Goal: Transaction & Acquisition: Purchase product/service

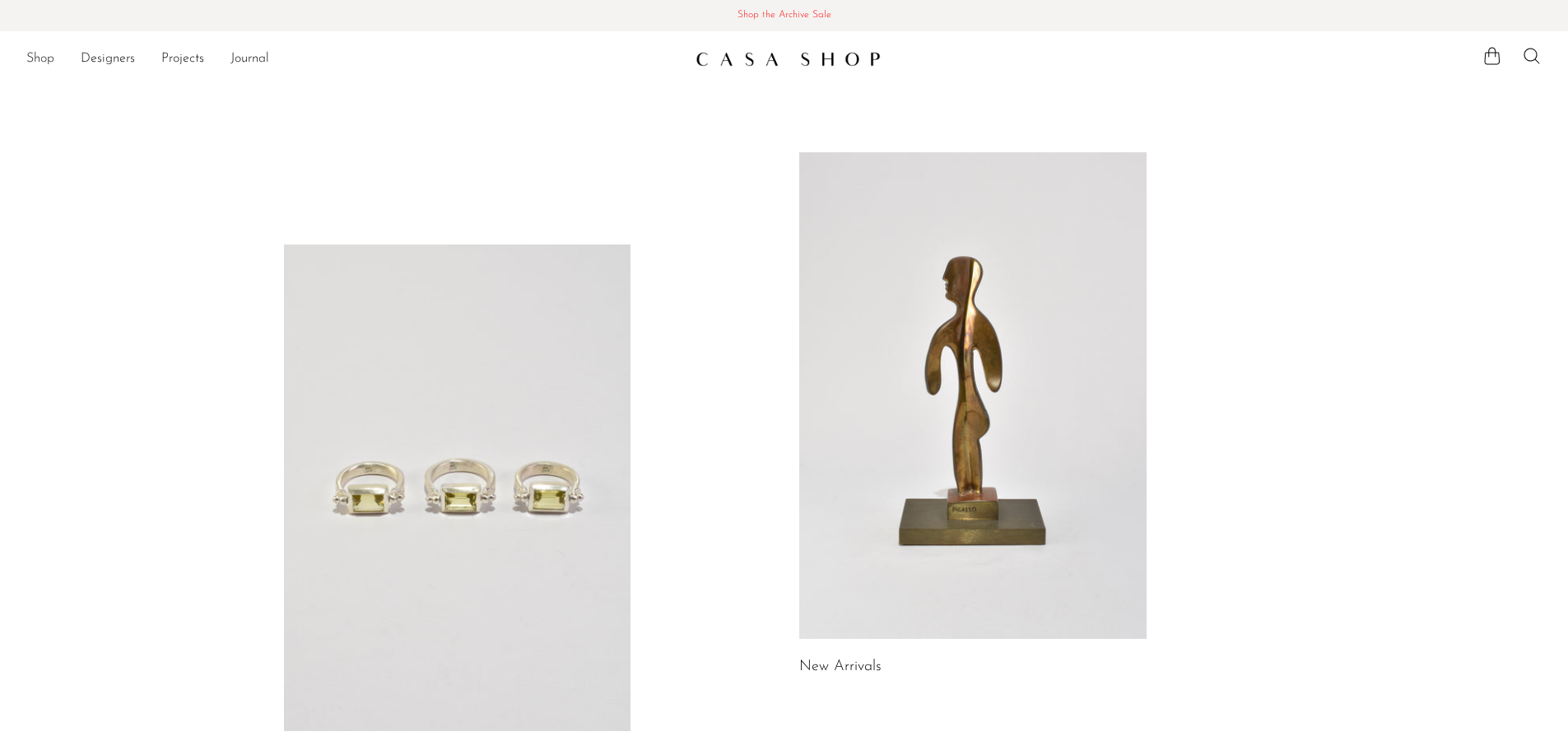
click at [28, 59] on link "Shop" at bounding box center [40, 60] width 28 height 22
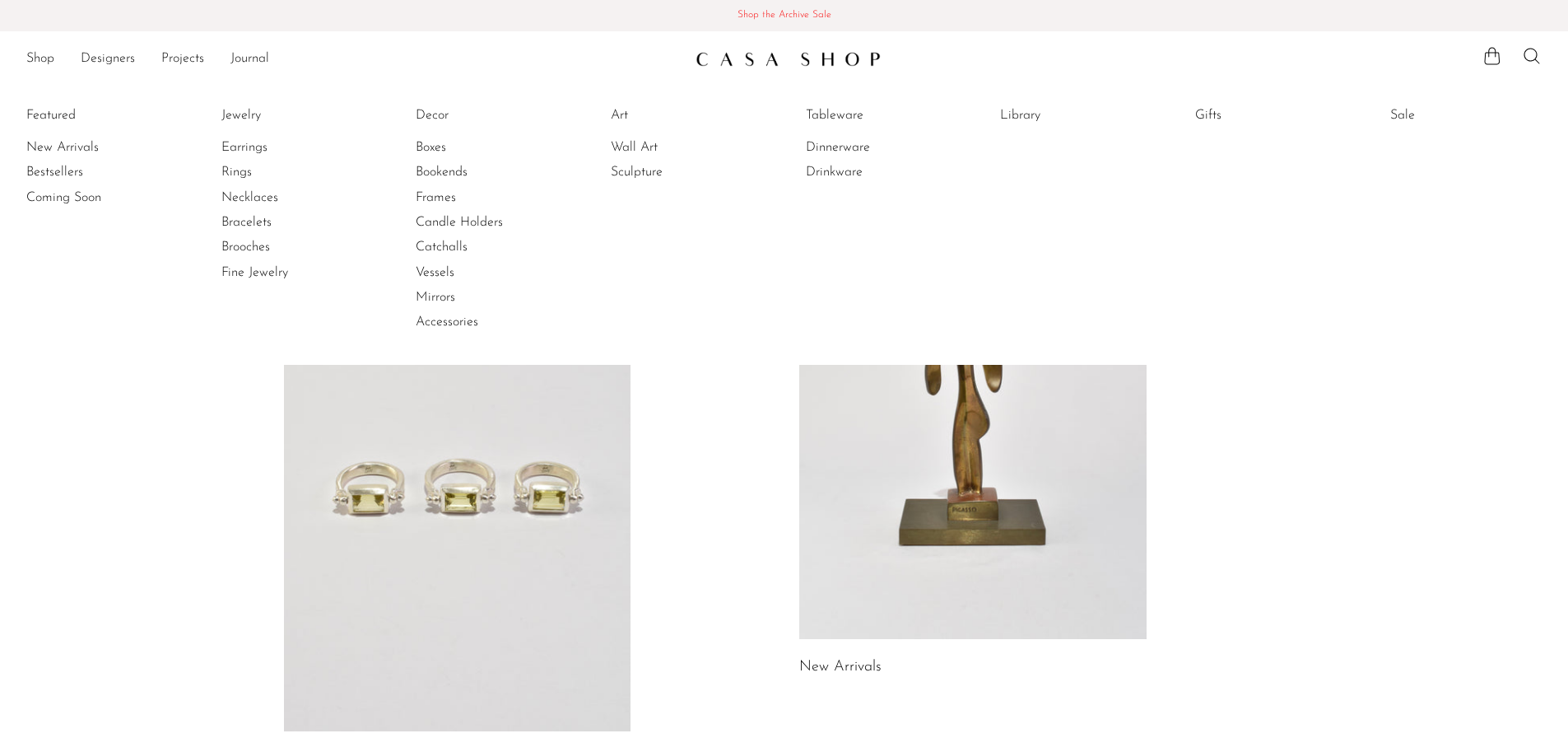
click at [780, 20] on span "Shop the Archive Sale" at bounding box center [783, 16] width 1542 height 18
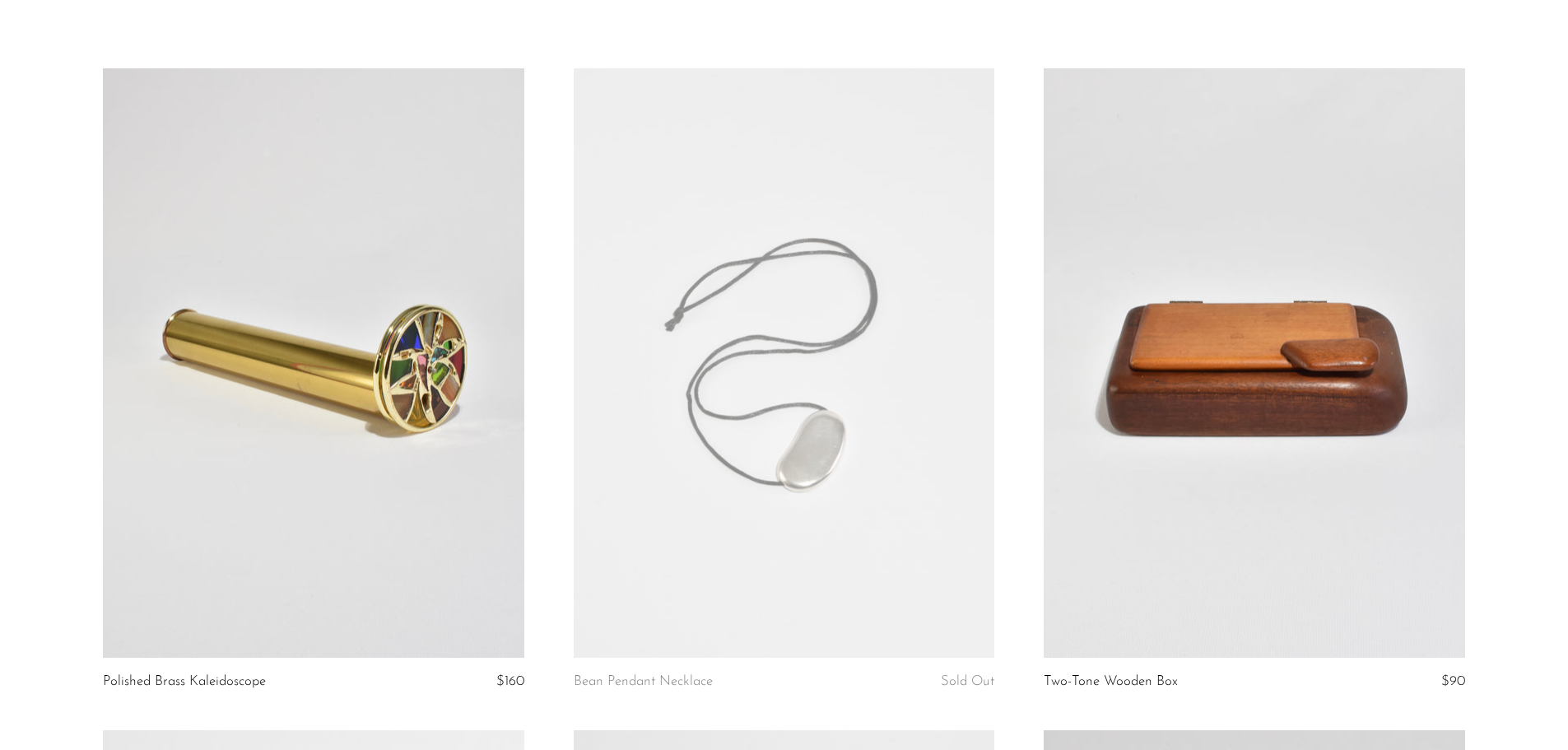
scroll to position [165, 0]
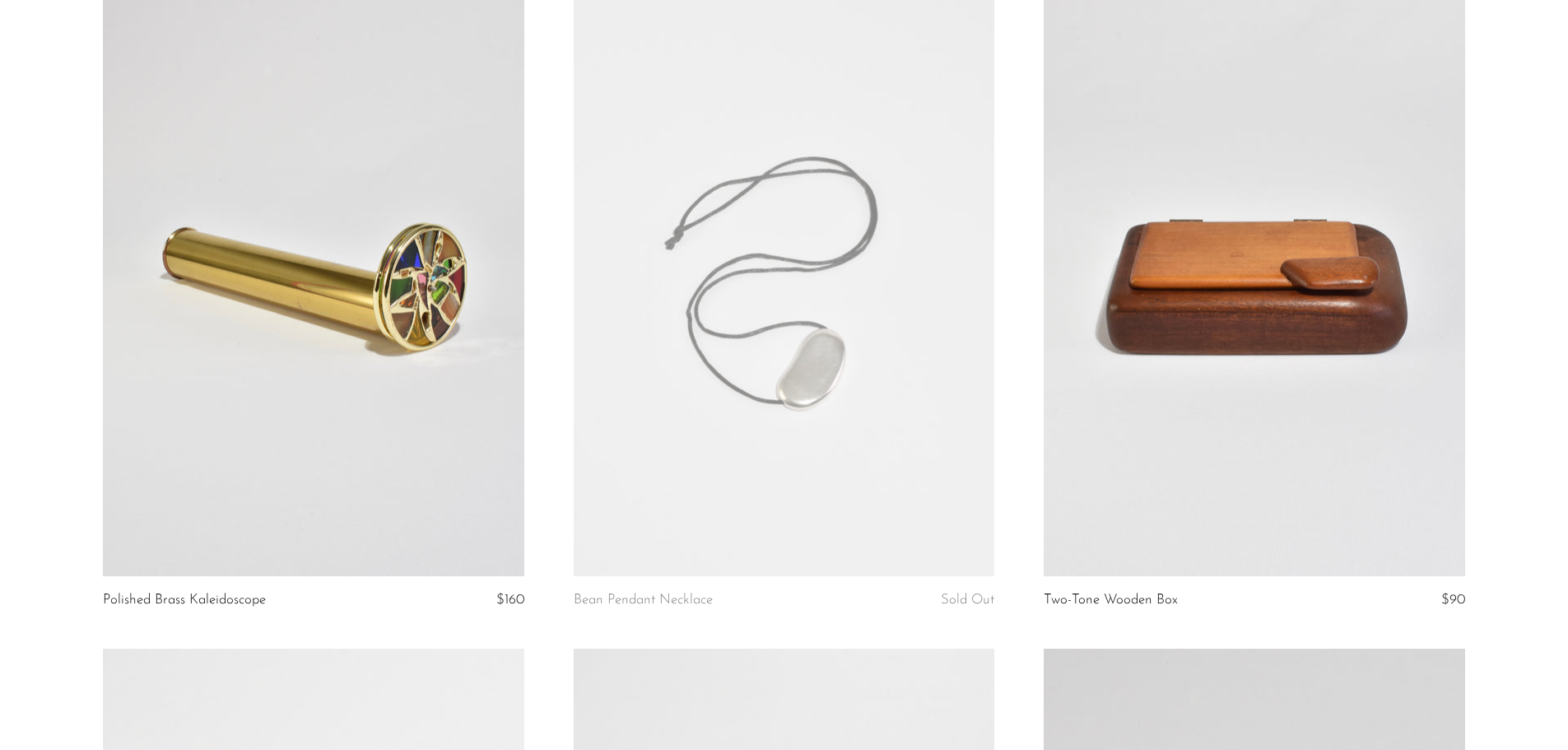
click at [791, 284] on link at bounding box center [784, 281] width 420 height 589
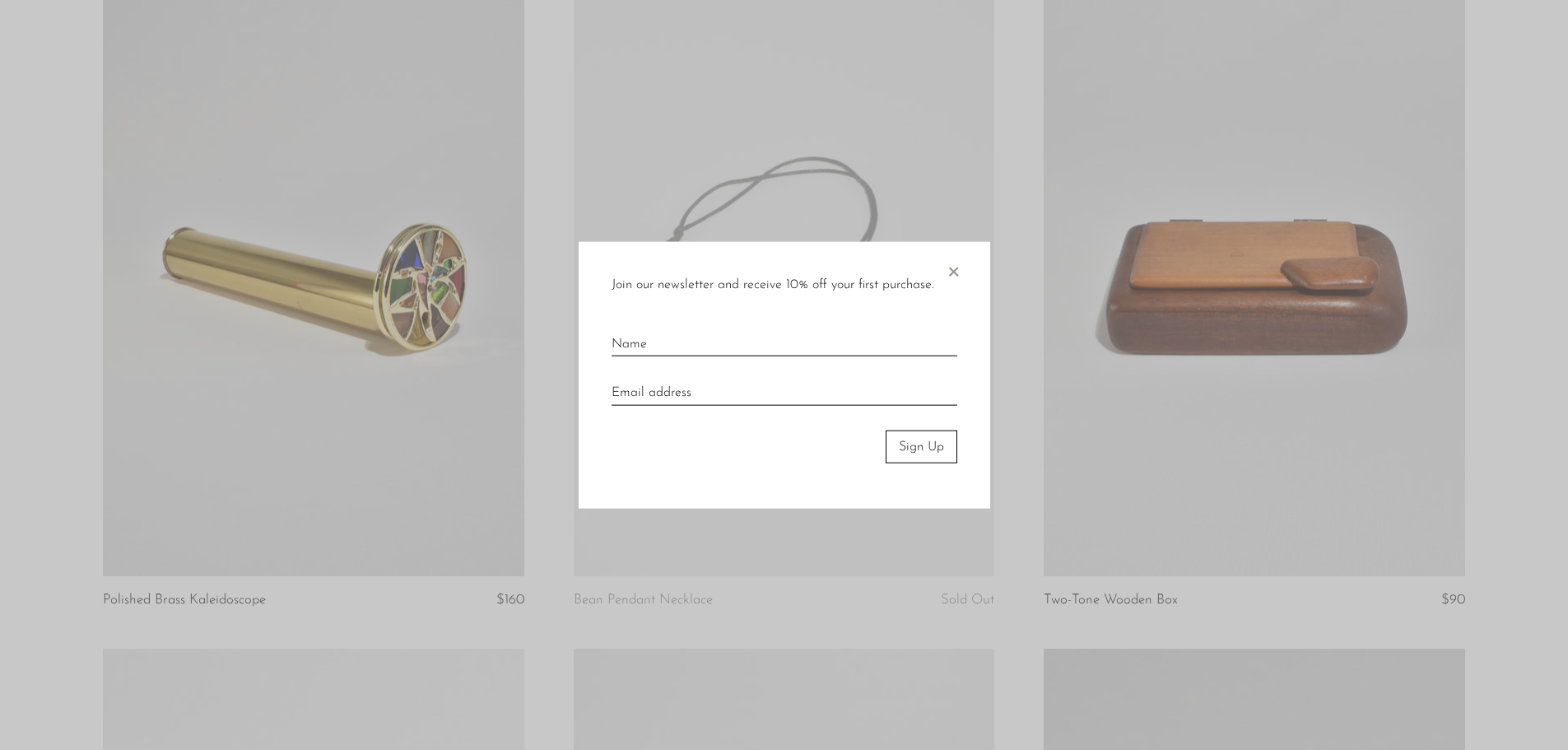
click at [945, 271] on span "×" at bounding box center [953, 268] width 17 height 53
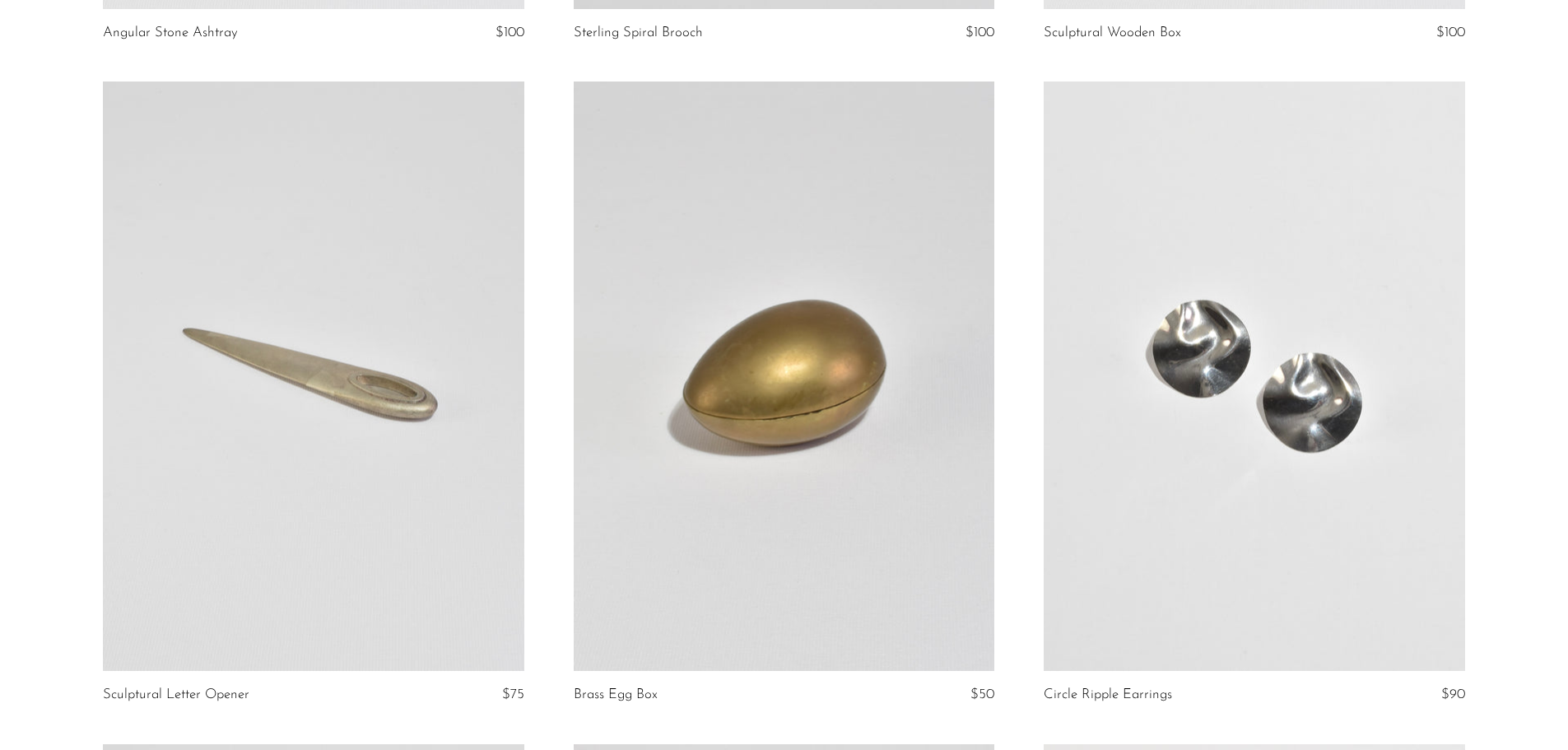
scroll to position [2059, 0]
click at [874, 449] on link at bounding box center [784, 374] width 420 height 589
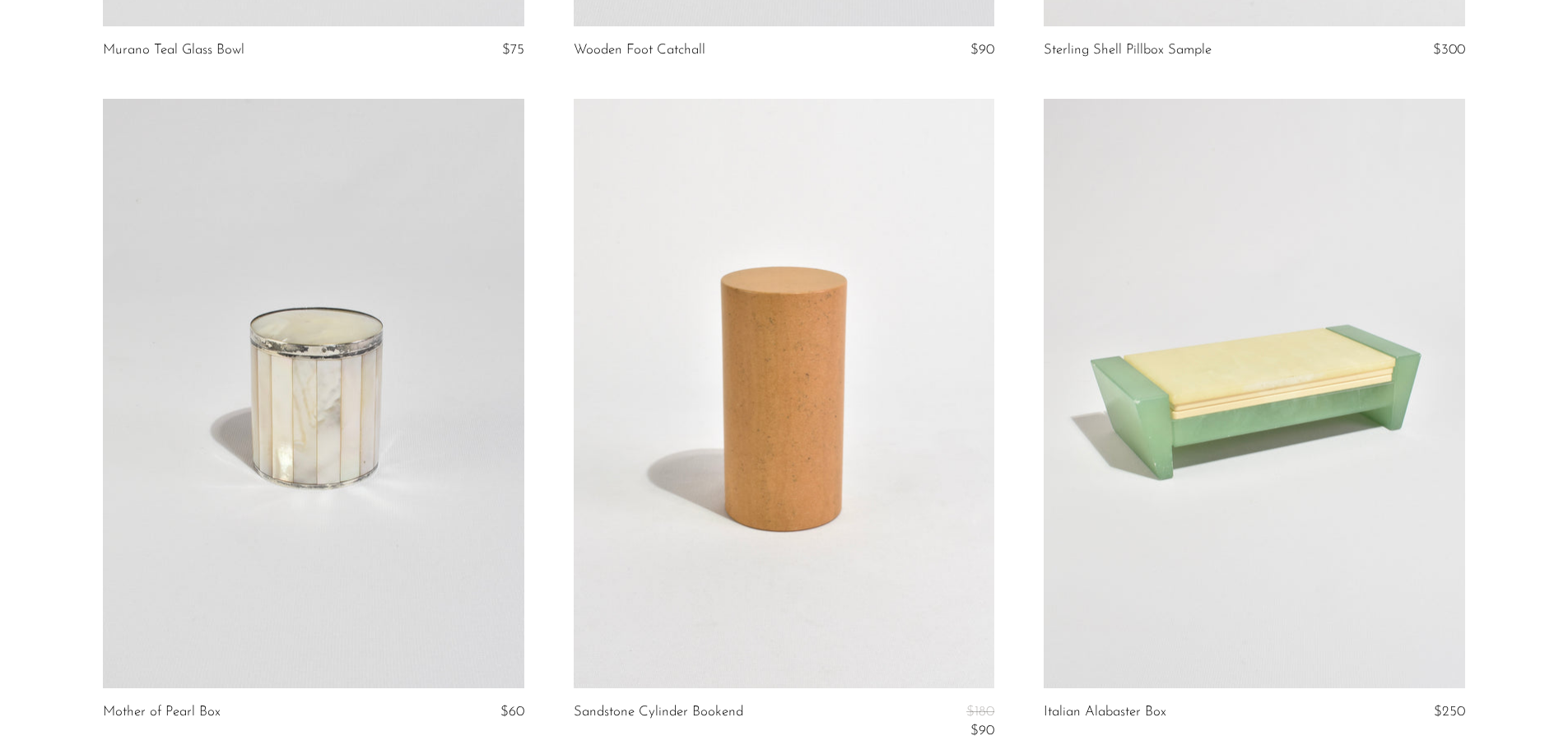
scroll to position [3367, 0]
click at [185, 410] on link at bounding box center [313, 391] width 420 height 589
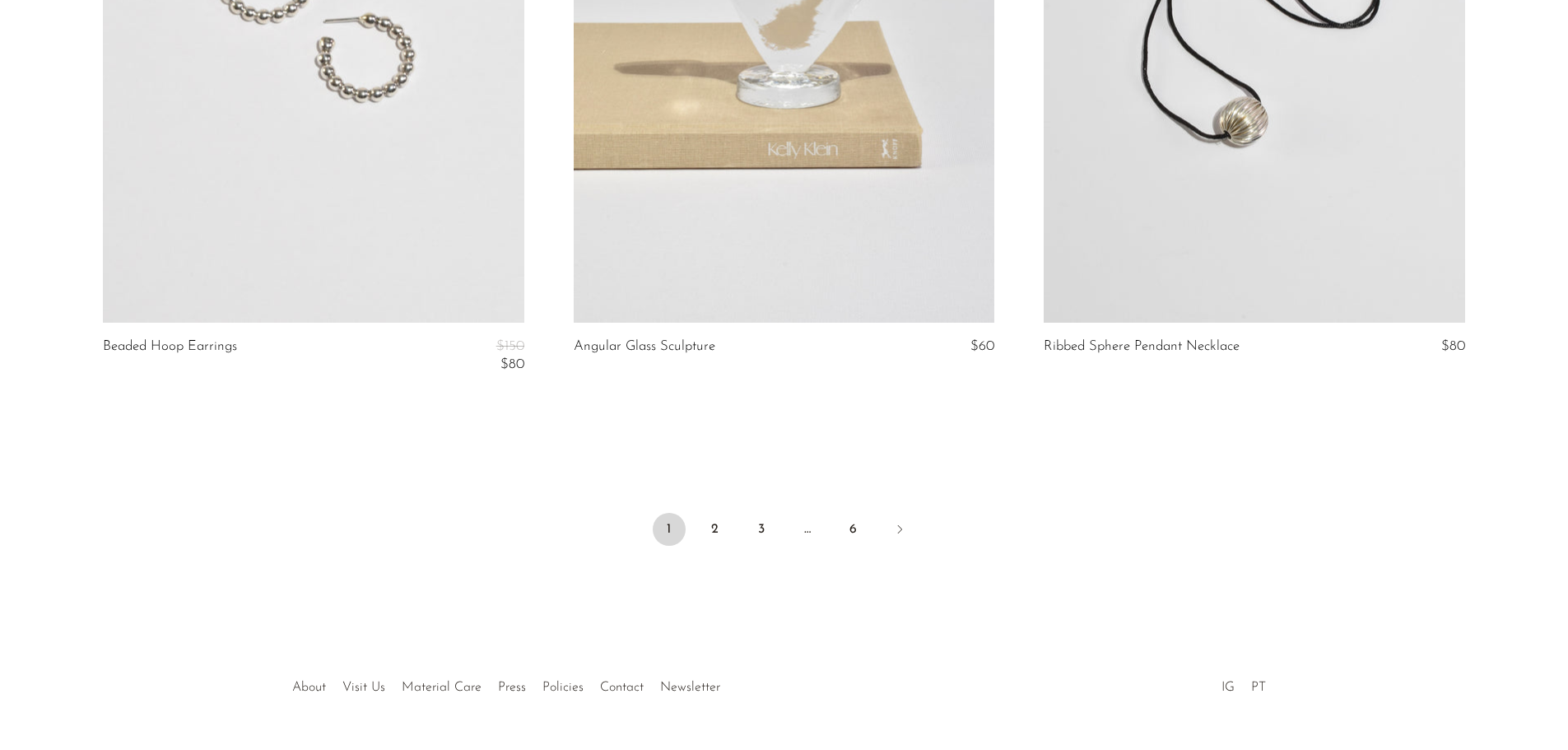
scroll to position [7865, 0]
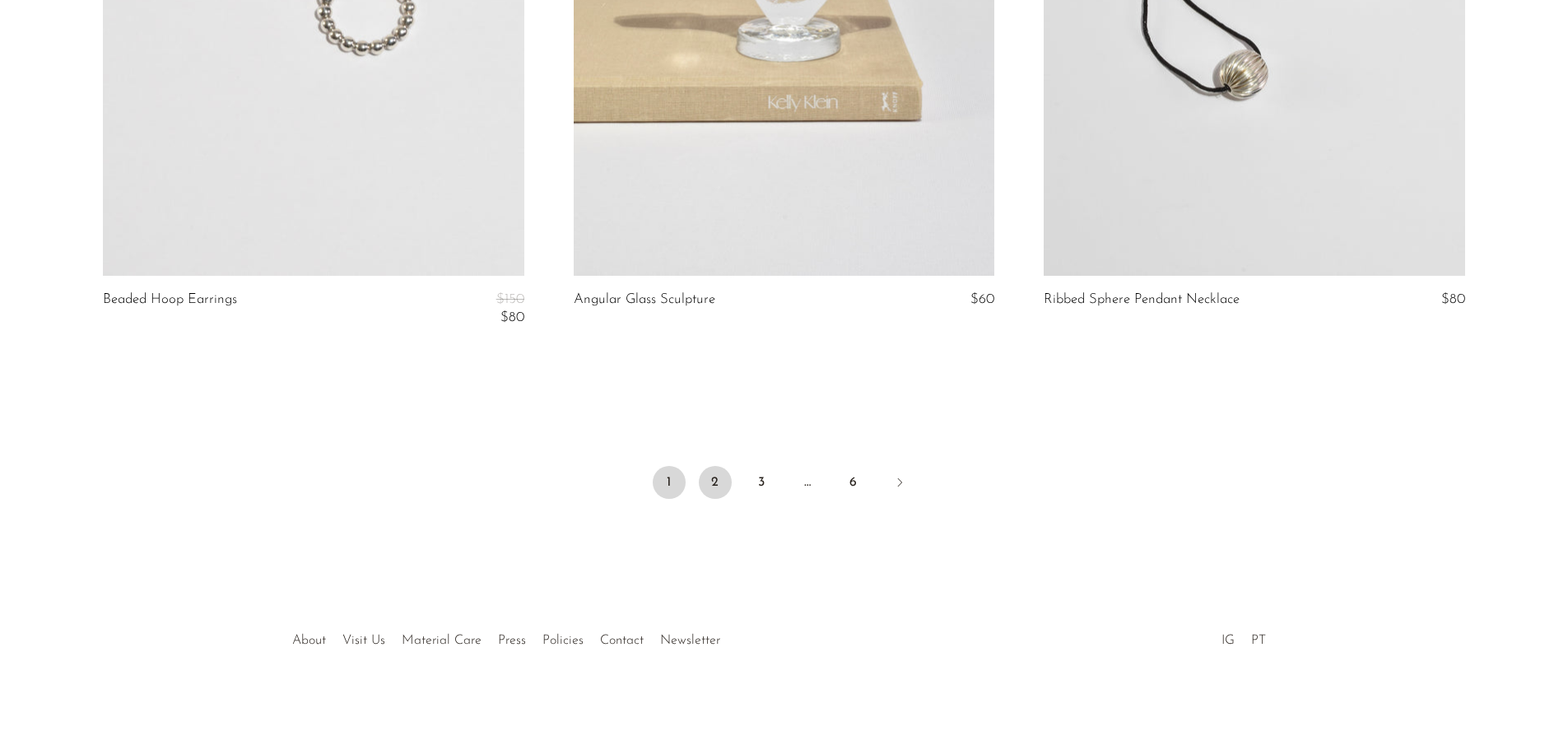
click at [719, 481] on link "2" at bounding box center [715, 482] width 33 height 33
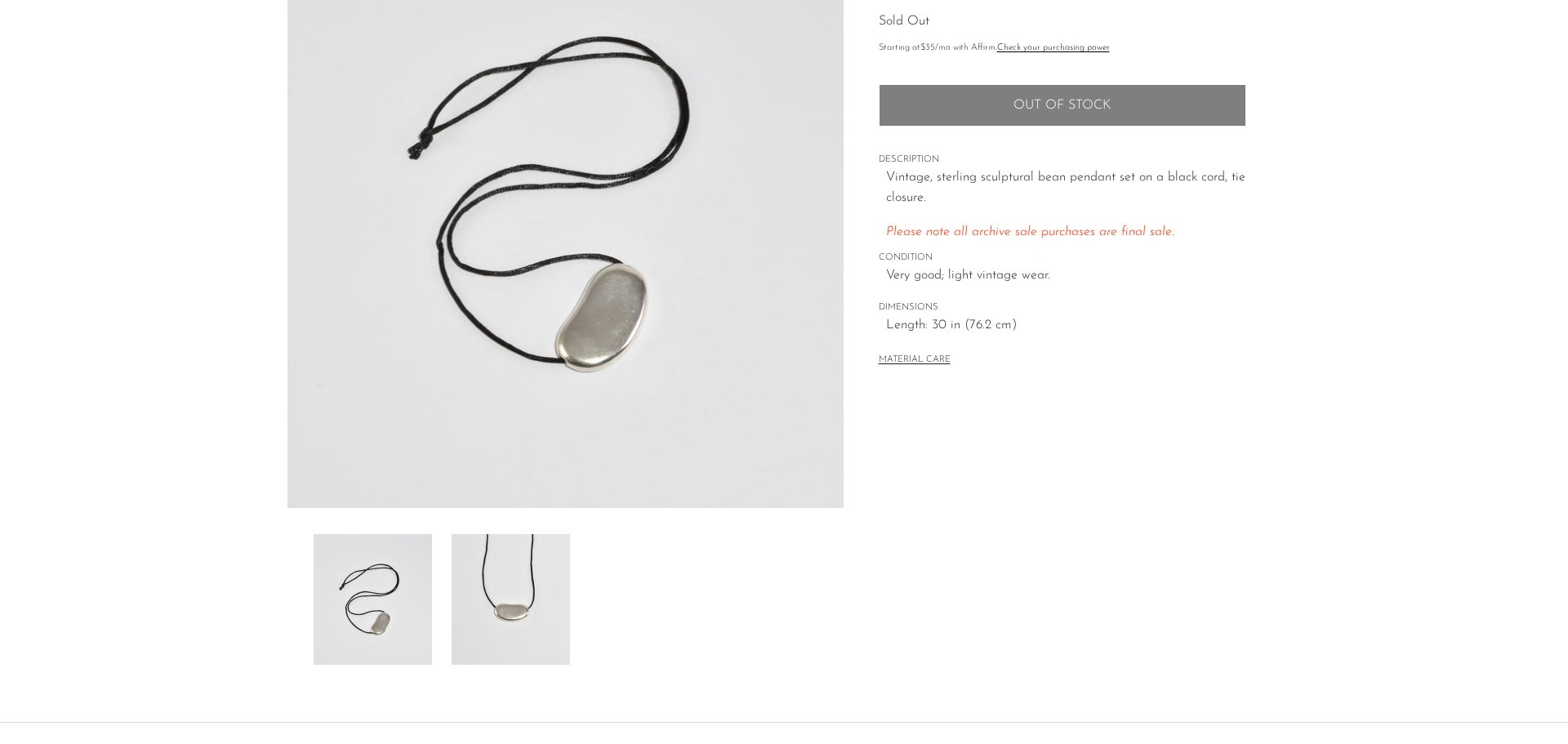
scroll to position [245, 0]
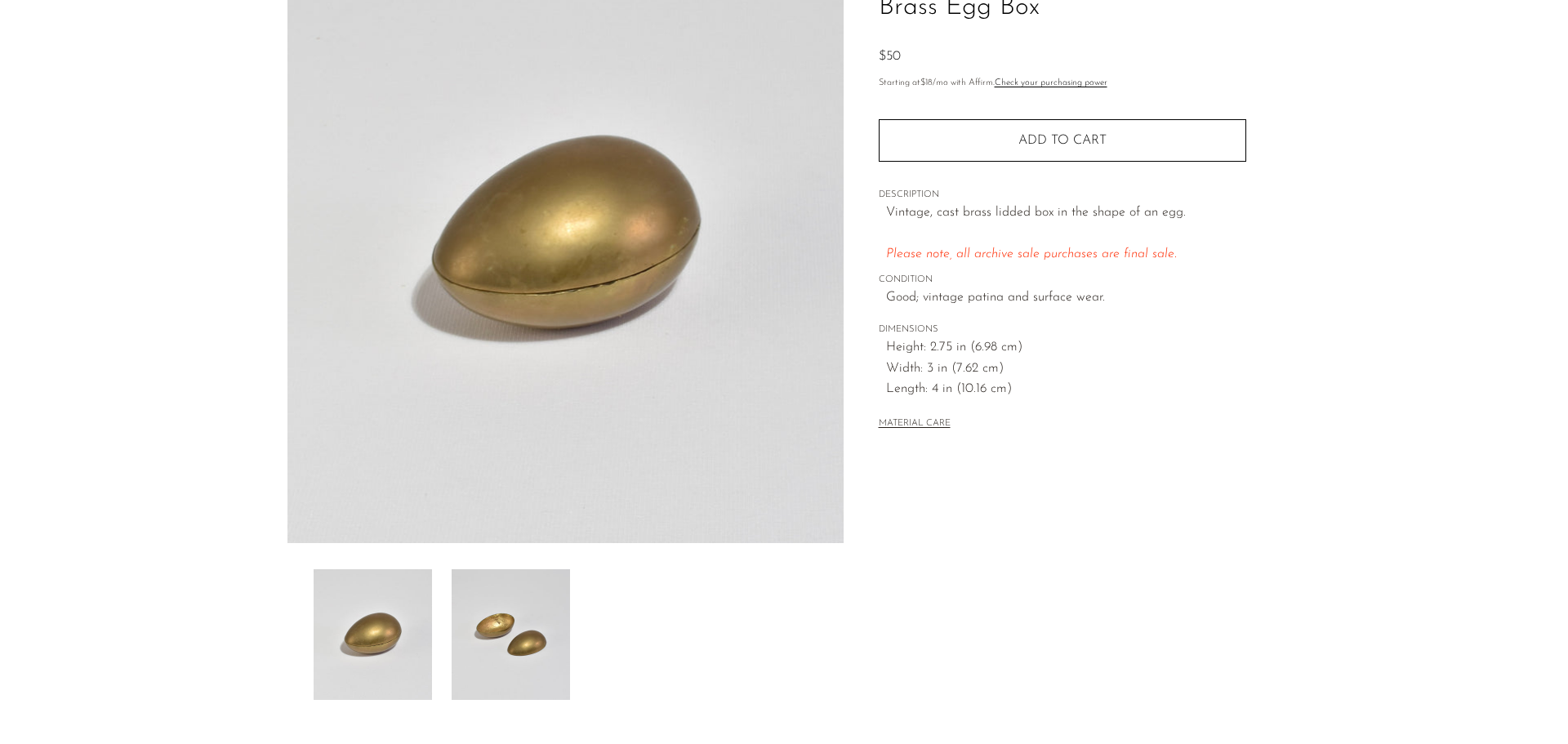
scroll to position [163, 0]
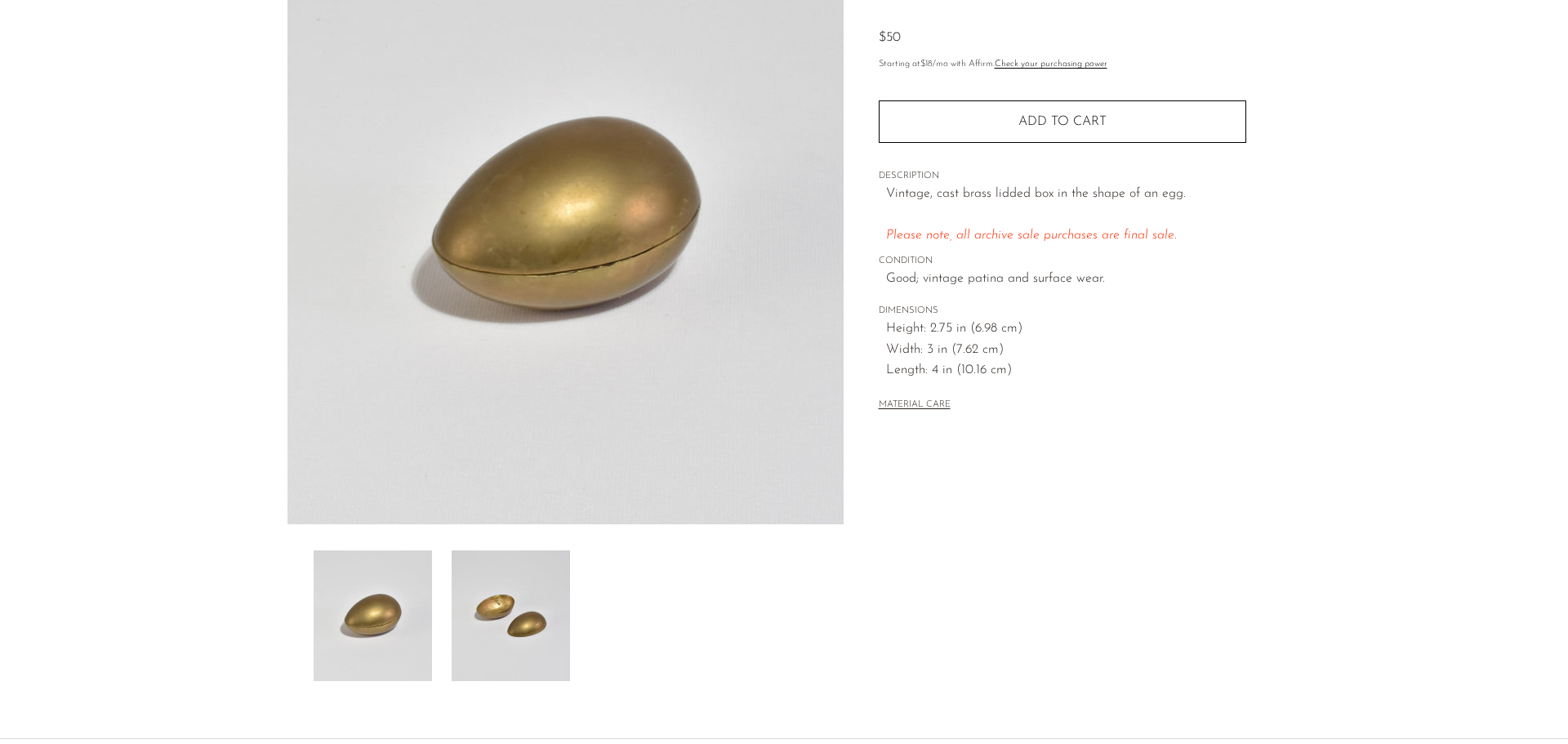
click at [555, 627] on img at bounding box center [511, 616] width 119 height 130
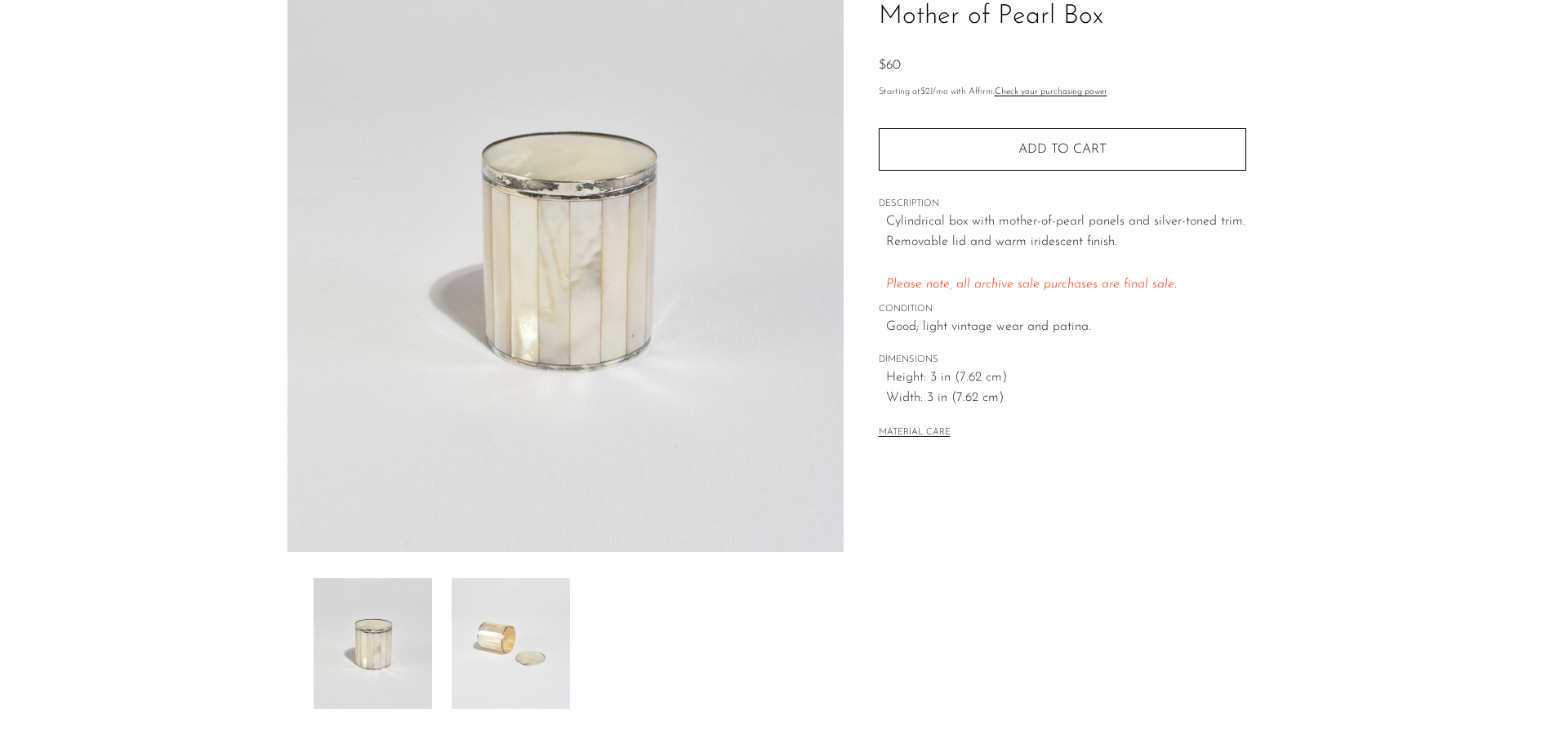
scroll to position [163, 0]
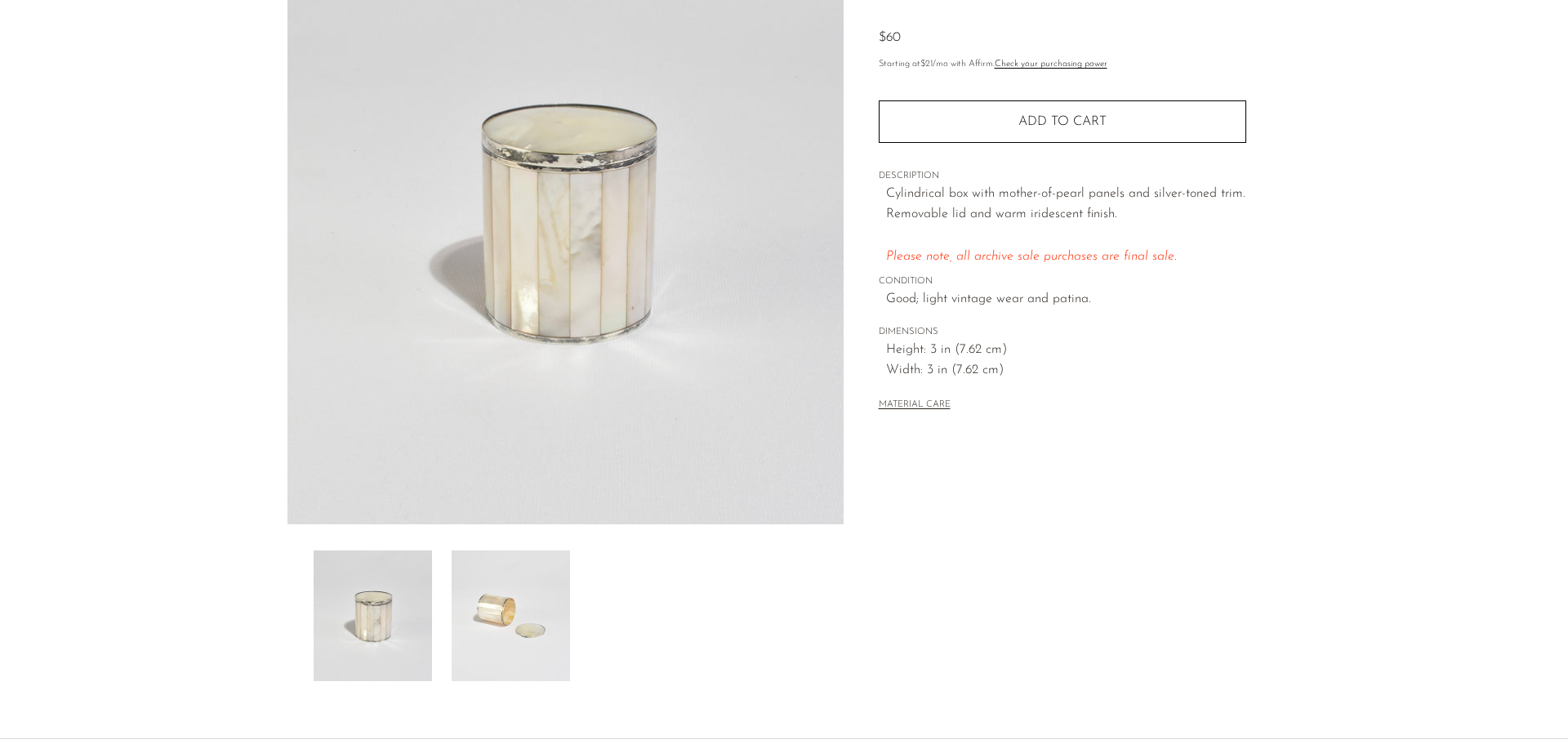
click at [529, 599] on img at bounding box center [511, 616] width 119 height 130
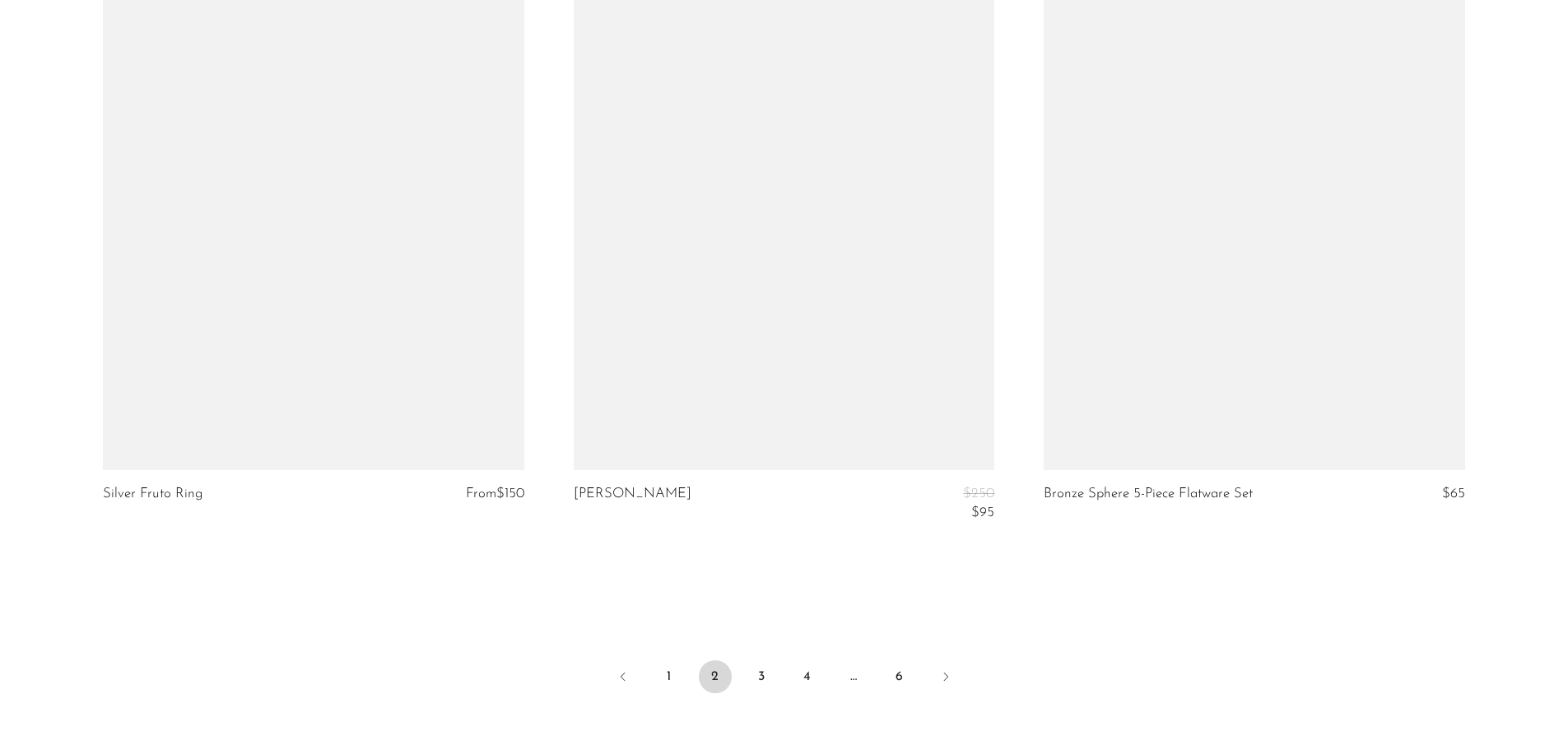
scroll to position [7907, 0]
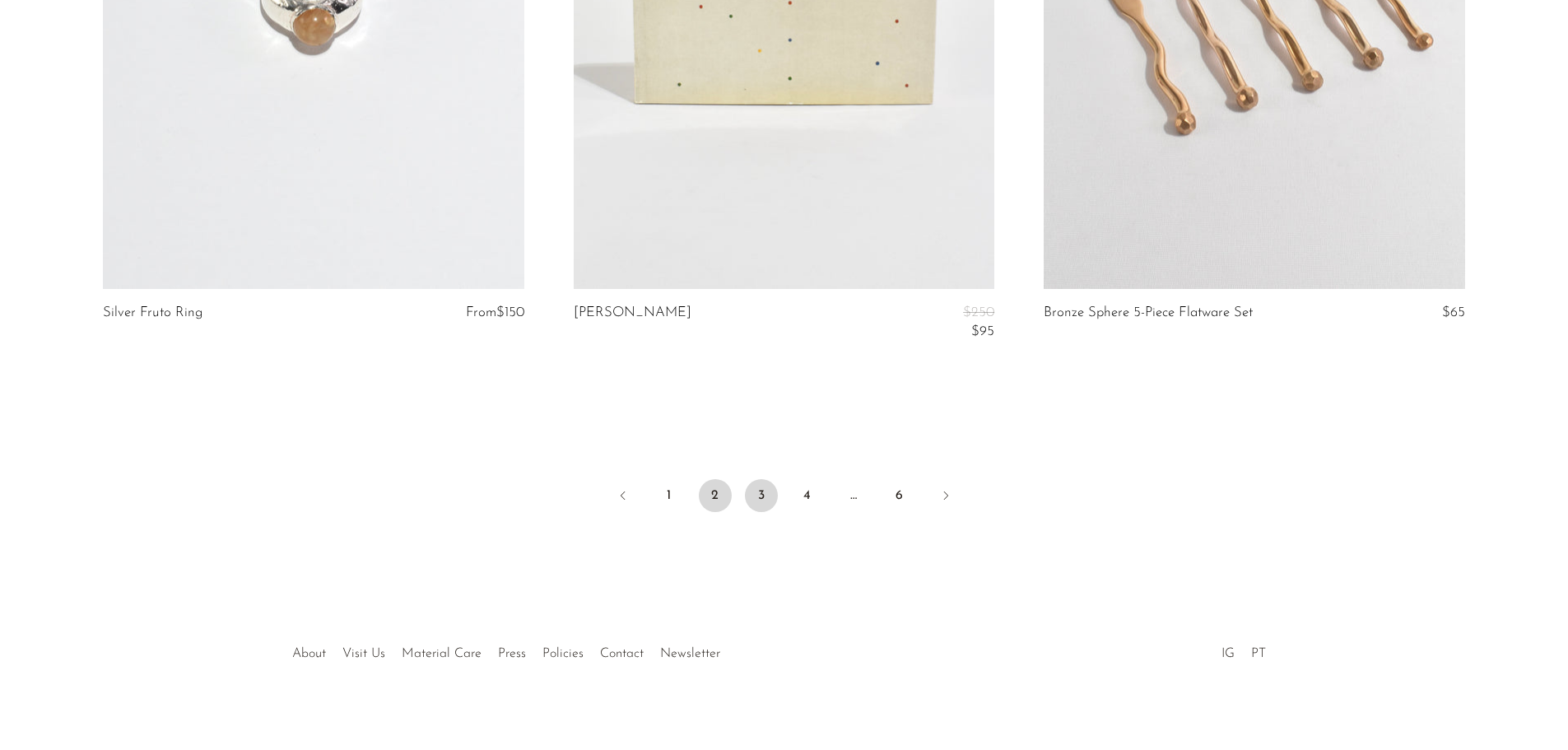
click at [769, 495] on link "3" at bounding box center [761, 496] width 33 height 33
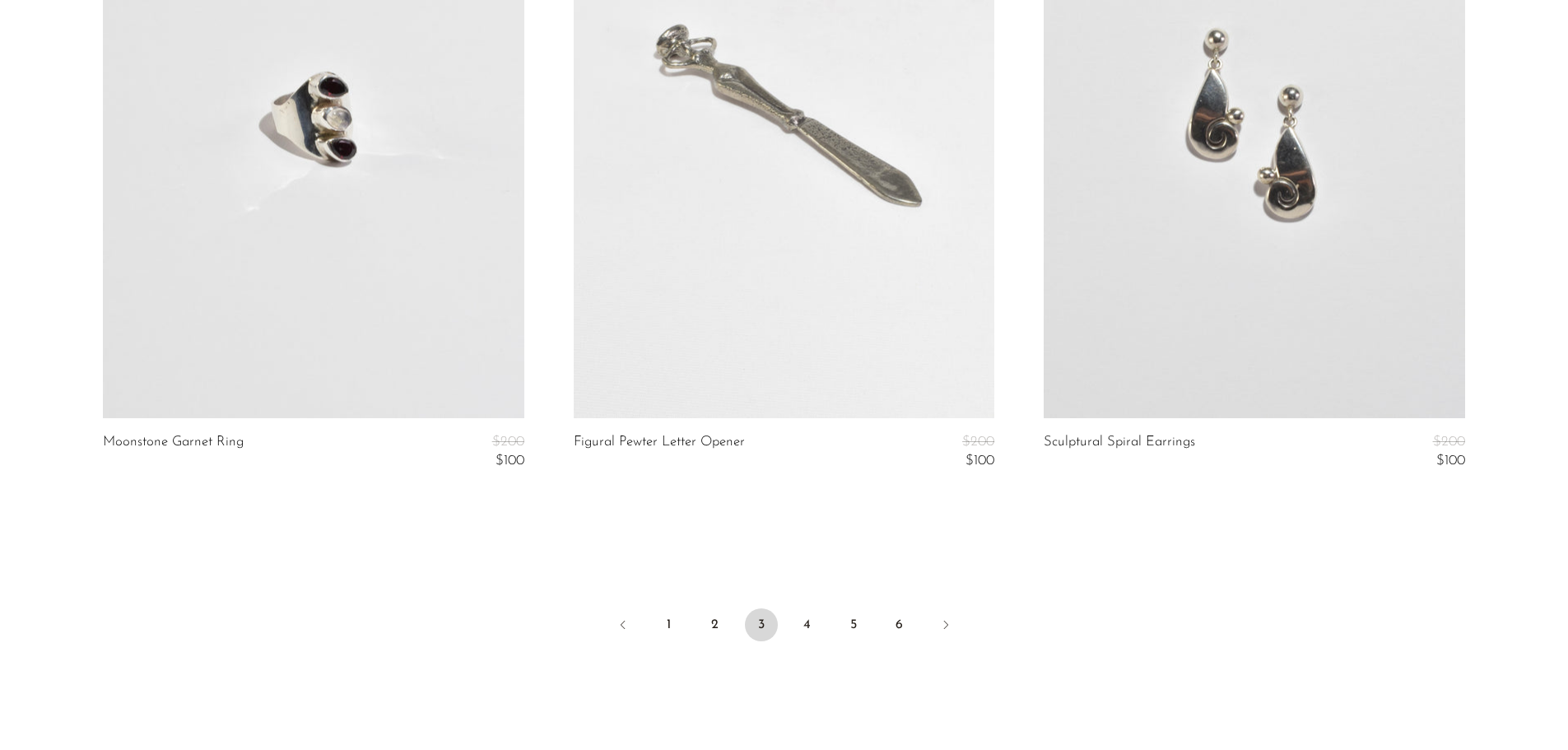
scroll to position [7825, 0]
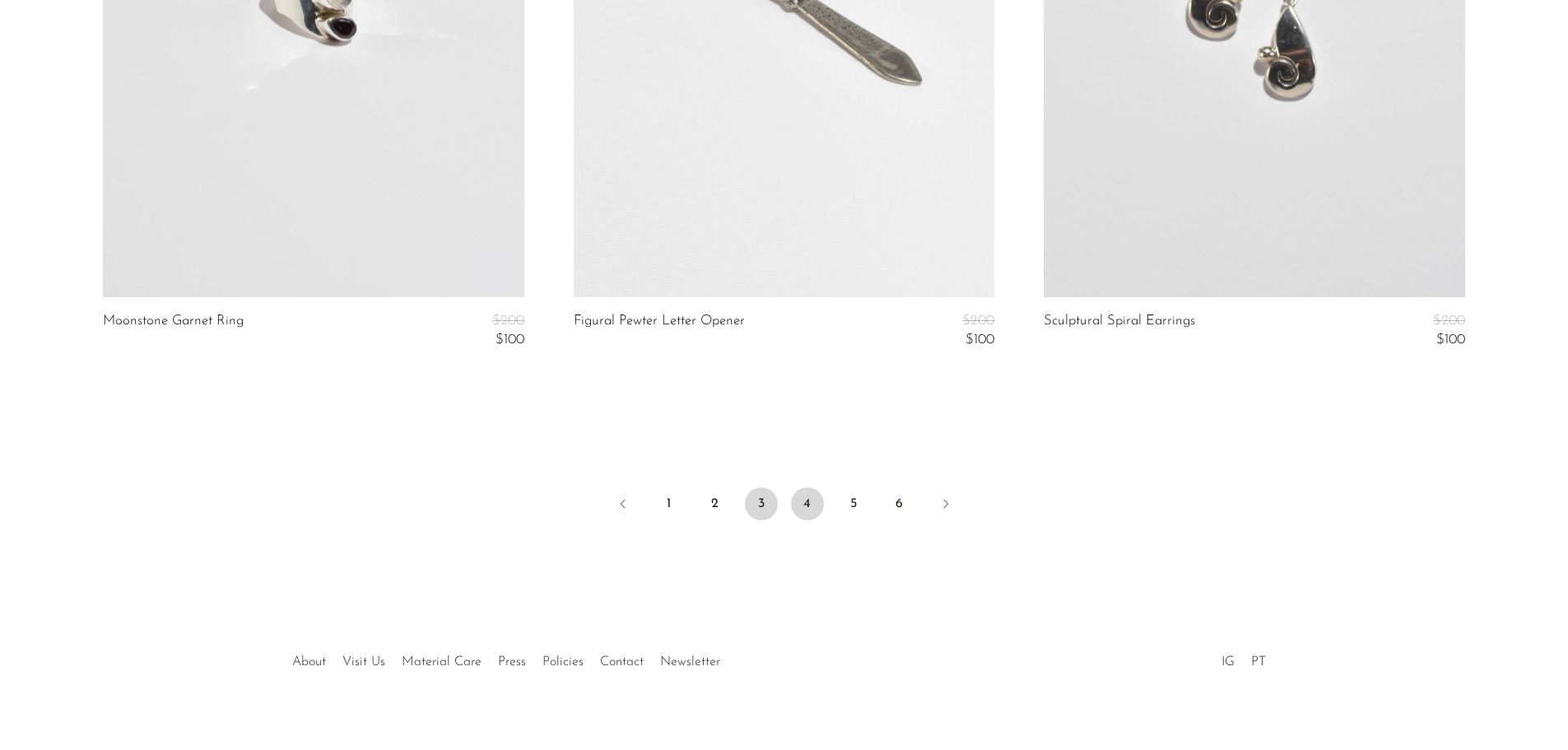
click at [815, 502] on link "4" at bounding box center [808, 504] width 33 height 33
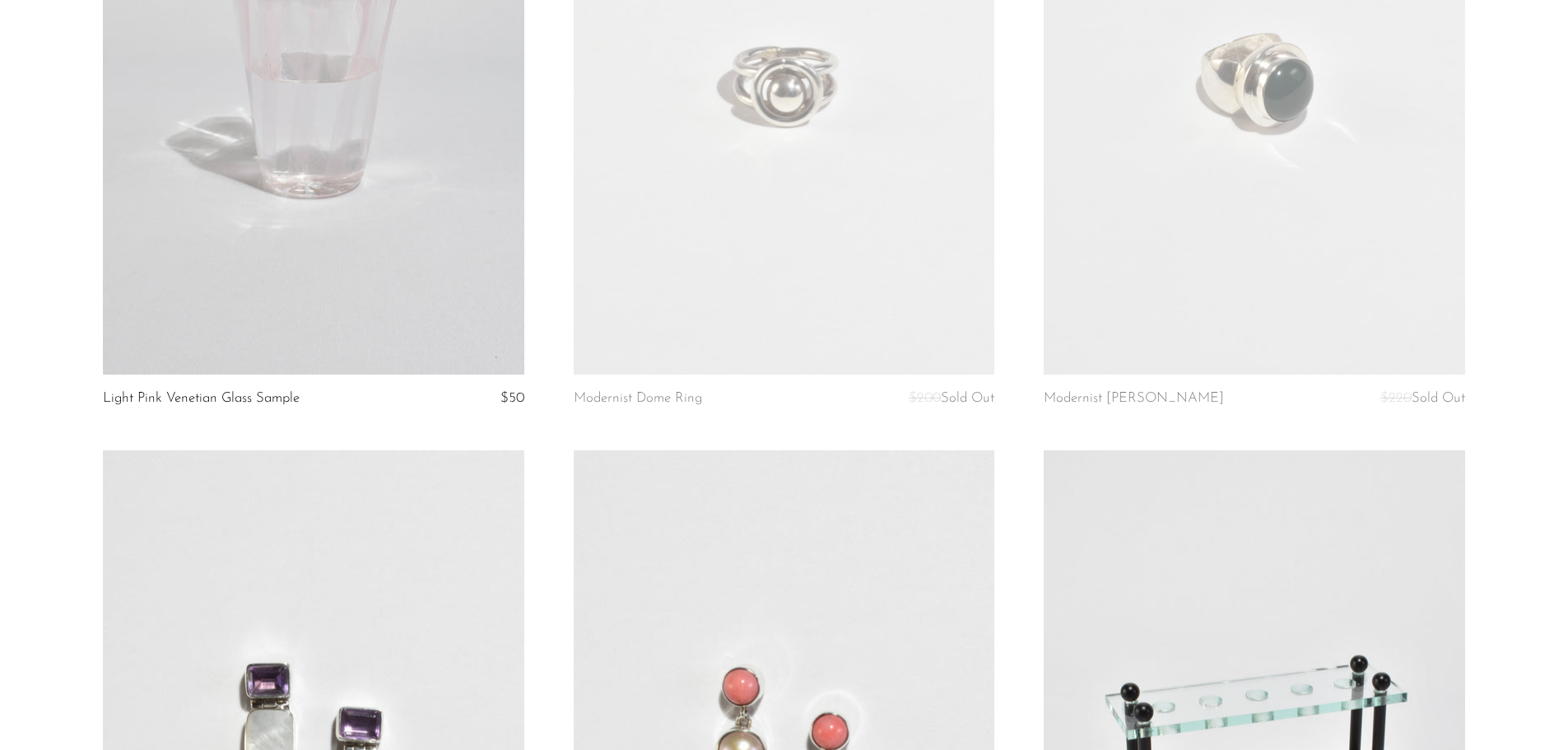
scroll to position [1729, 0]
click at [1242, 265] on link at bounding box center [1253, 78] width 420 height 589
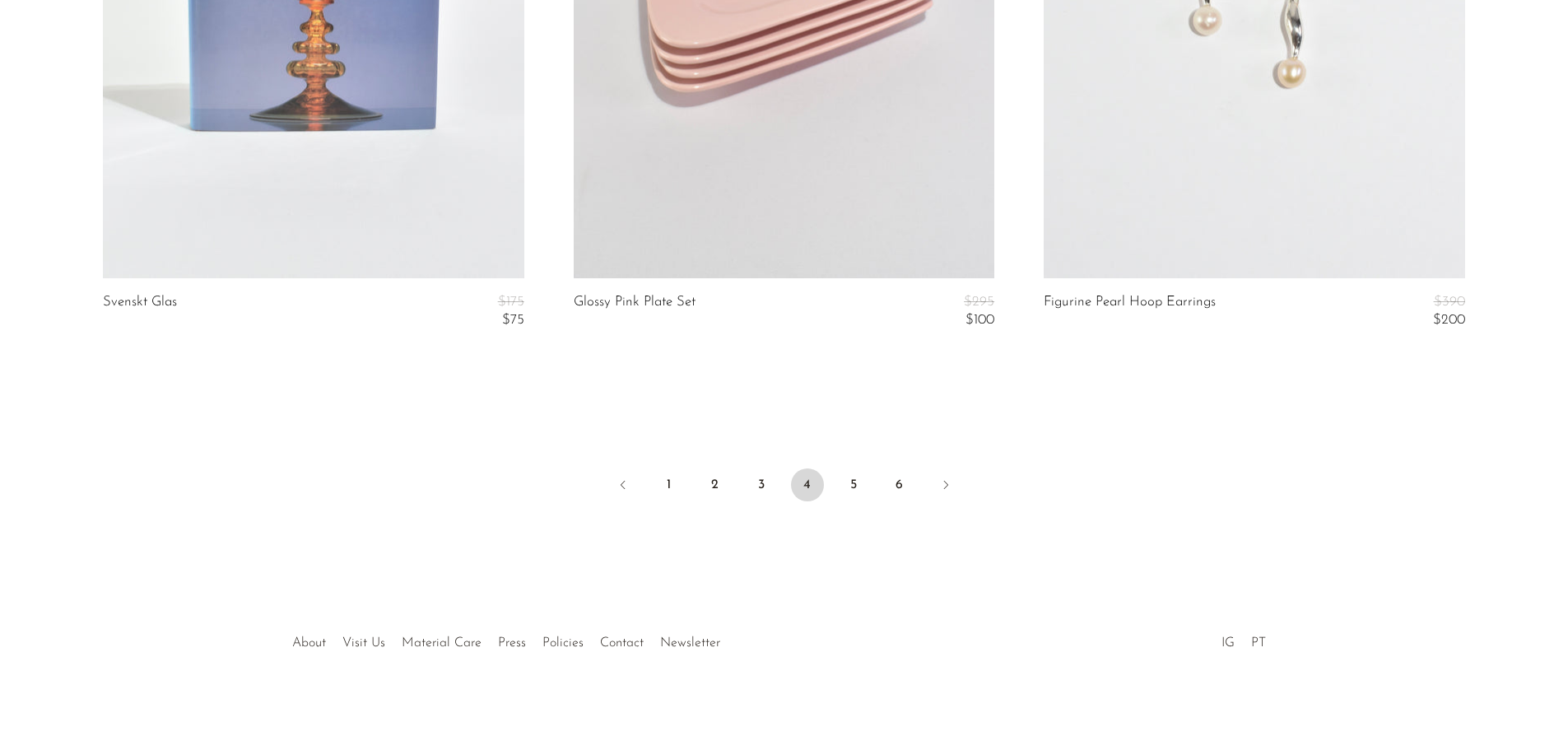
scroll to position [7942, 0]
click at [857, 478] on link "5" at bounding box center [854, 482] width 33 height 33
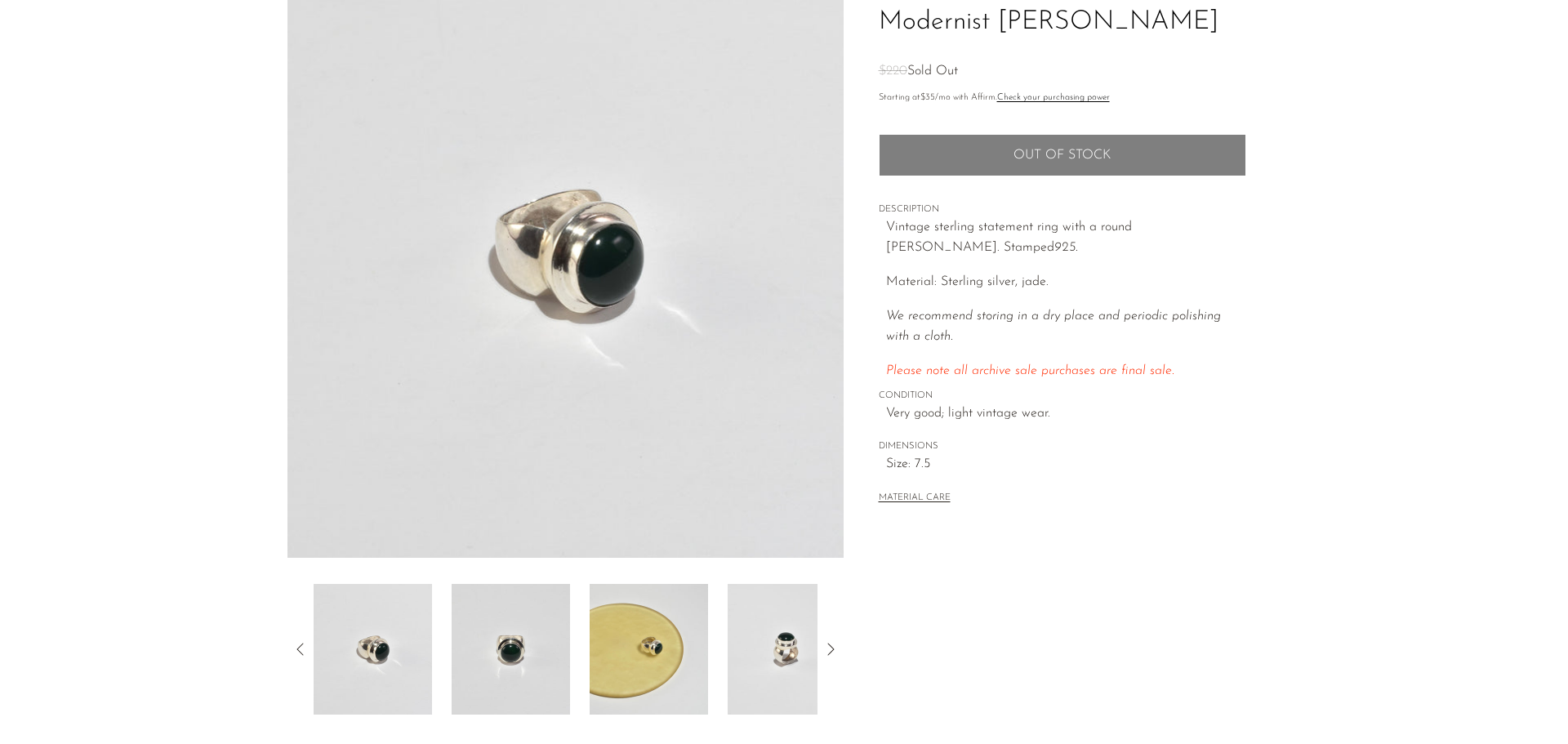
scroll to position [163, 0]
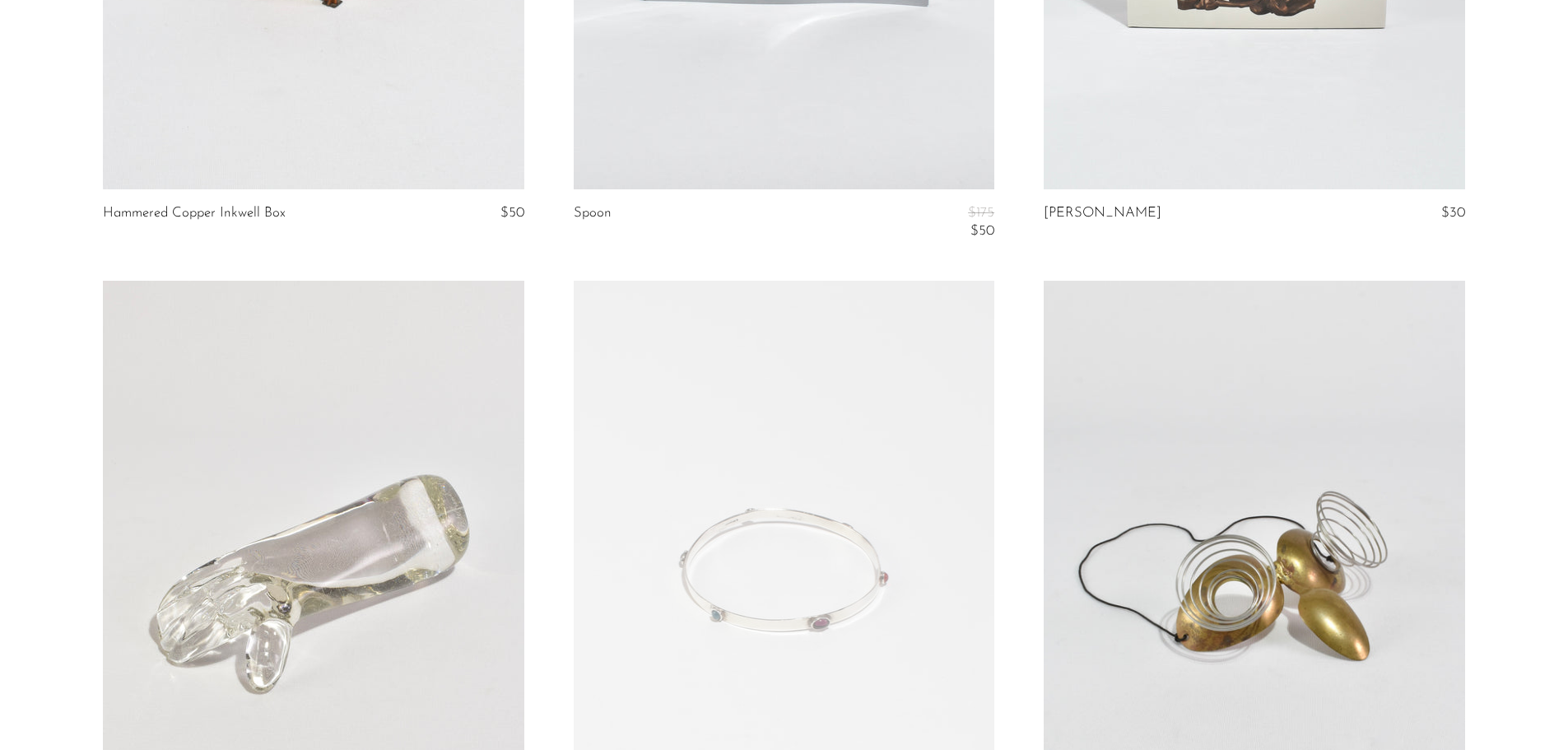
scroll to position [2800, 0]
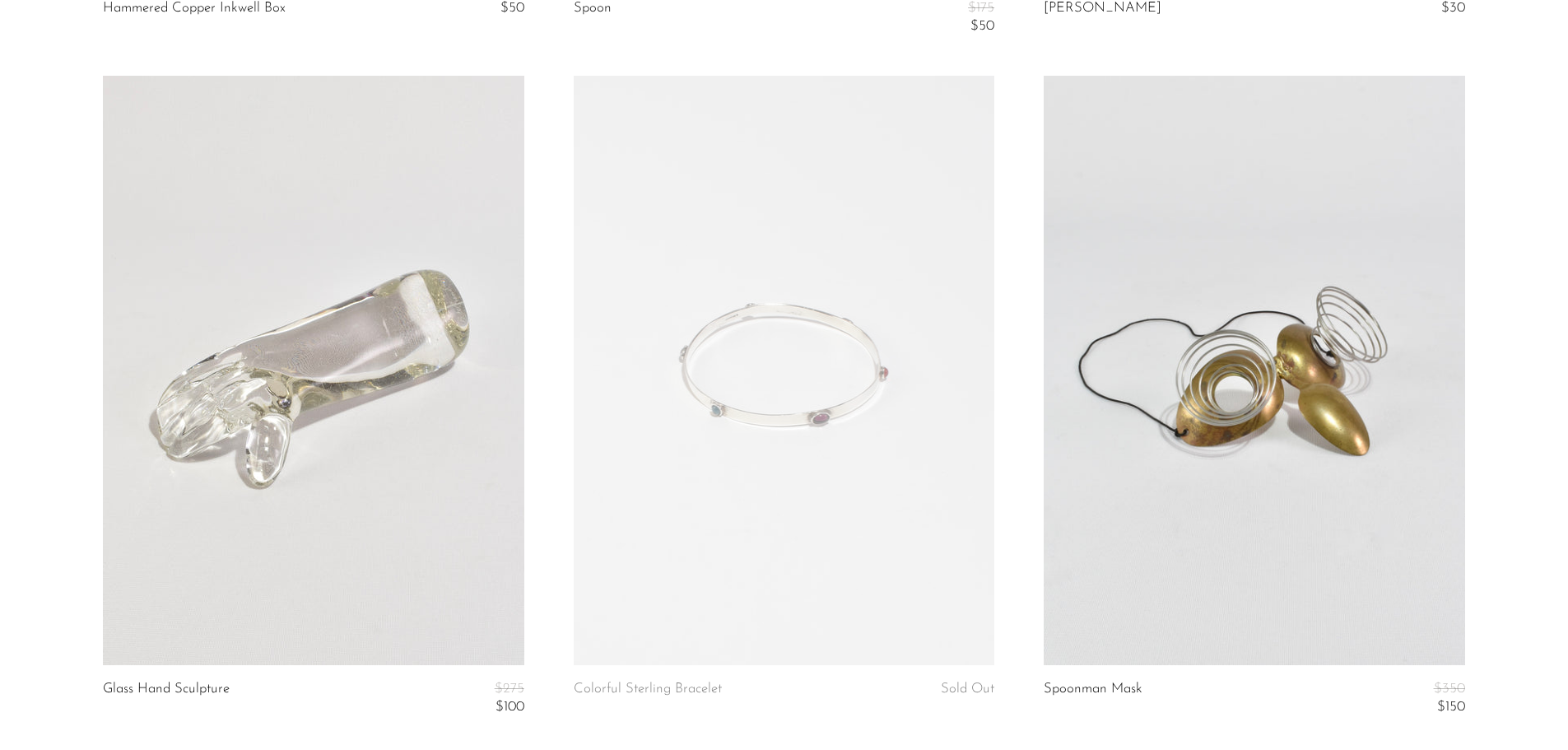
click at [819, 405] on link at bounding box center [784, 370] width 420 height 589
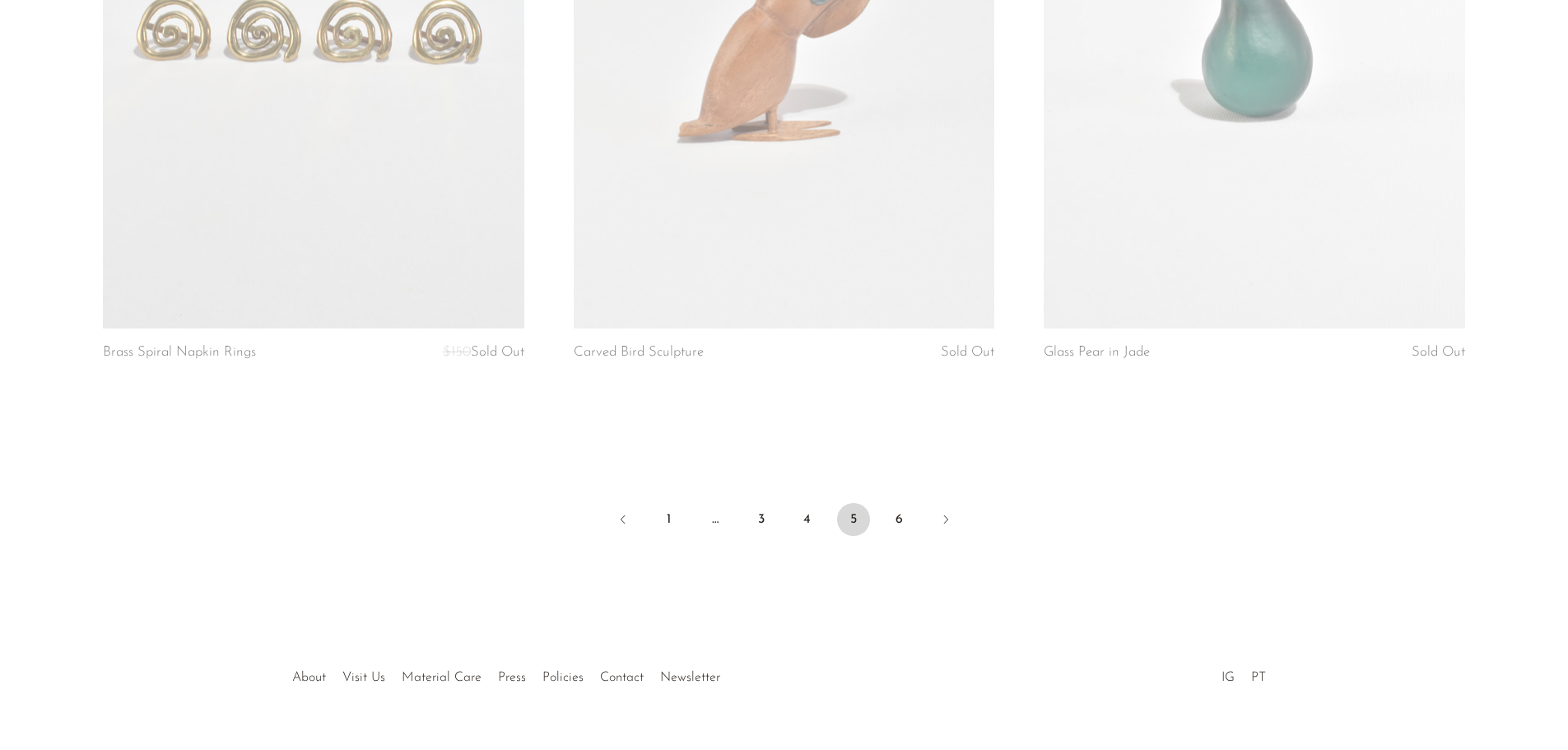
scroll to position [7853, 0]
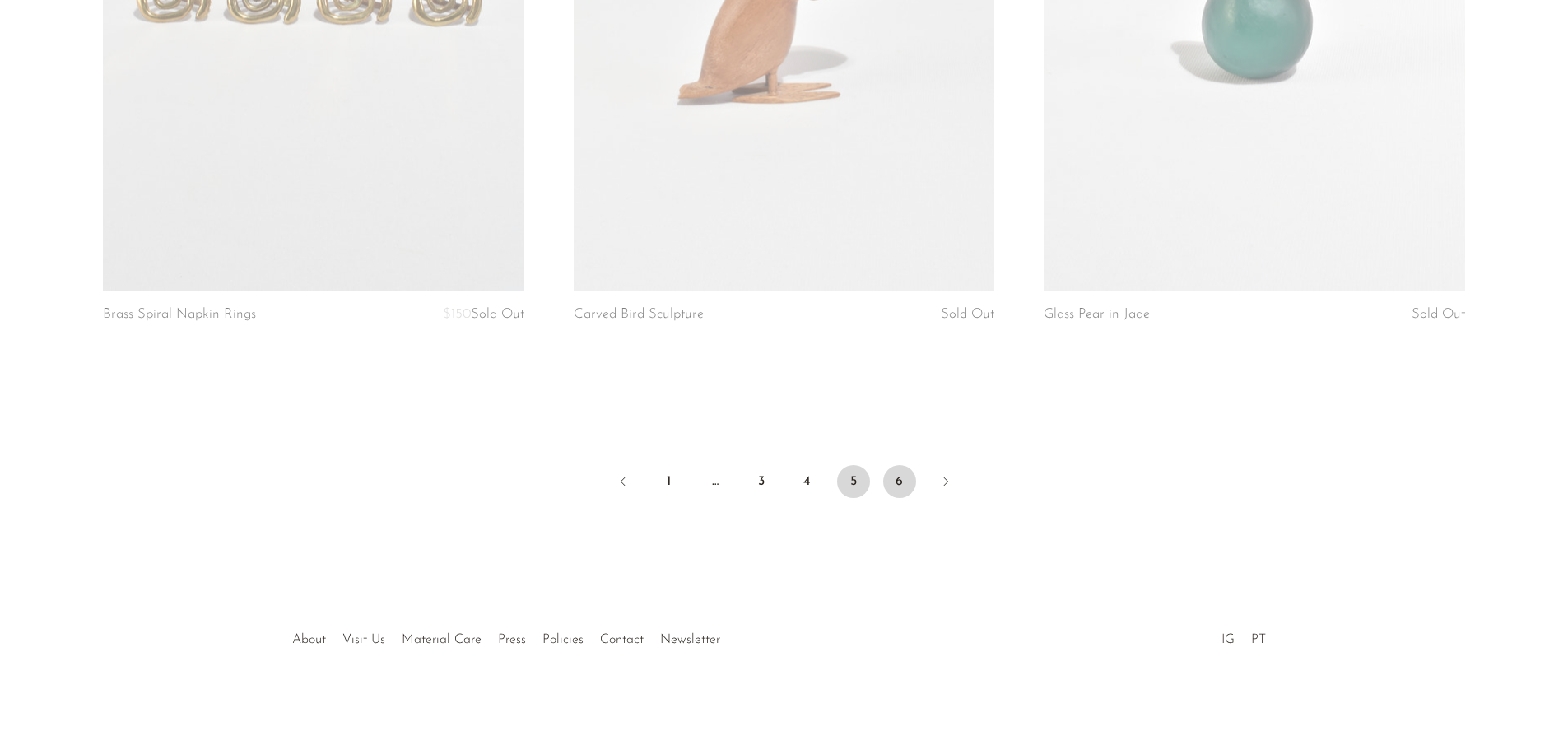
click at [896, 479] on link "6" at bounding box center [900, 482] width 33 height 33
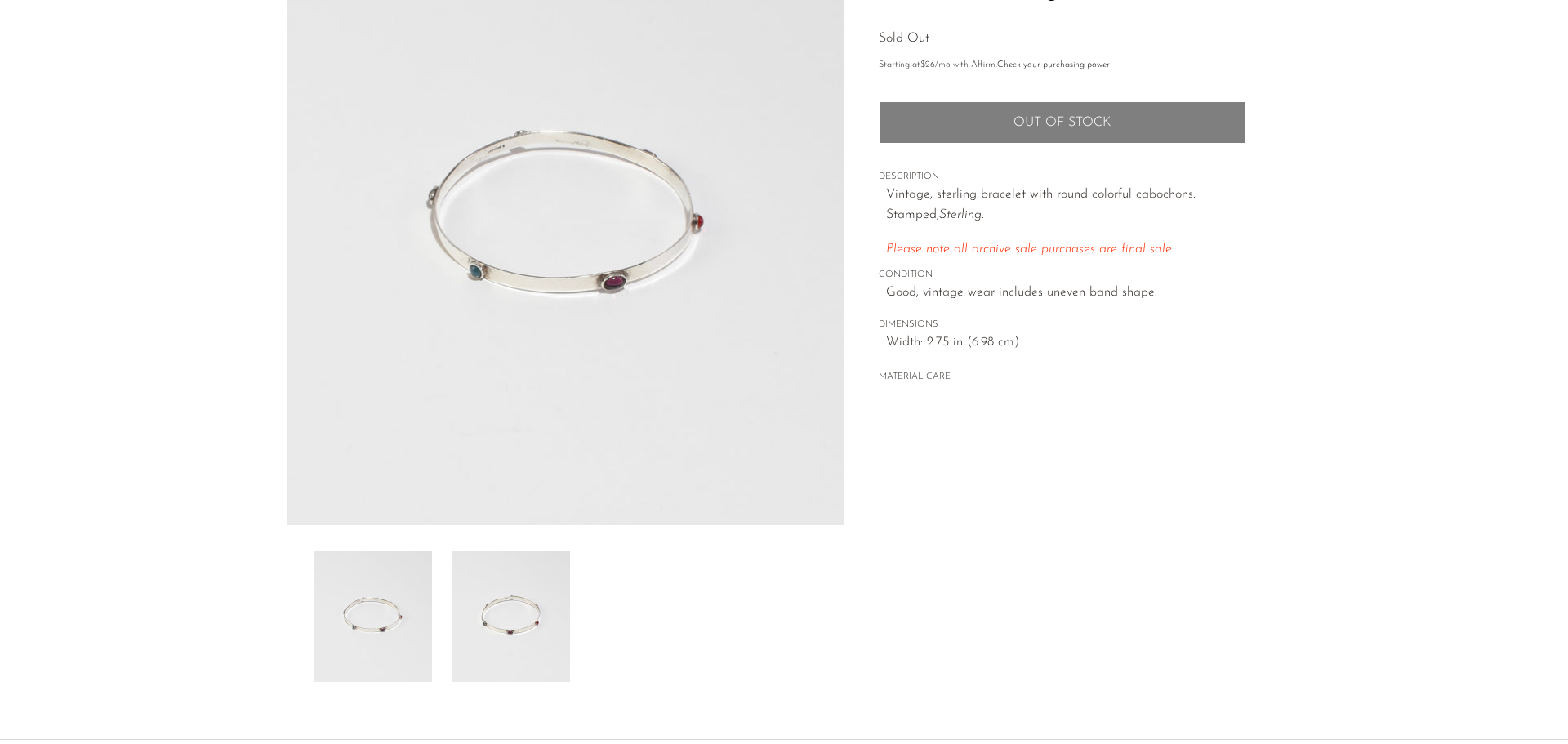
scroll to position [163, 0]
click at [503, 632] on img at bounding box center [511, 616] width 119 height 130
click at [410, 631] on img at bounding box center [373, 616] width 119 height 130
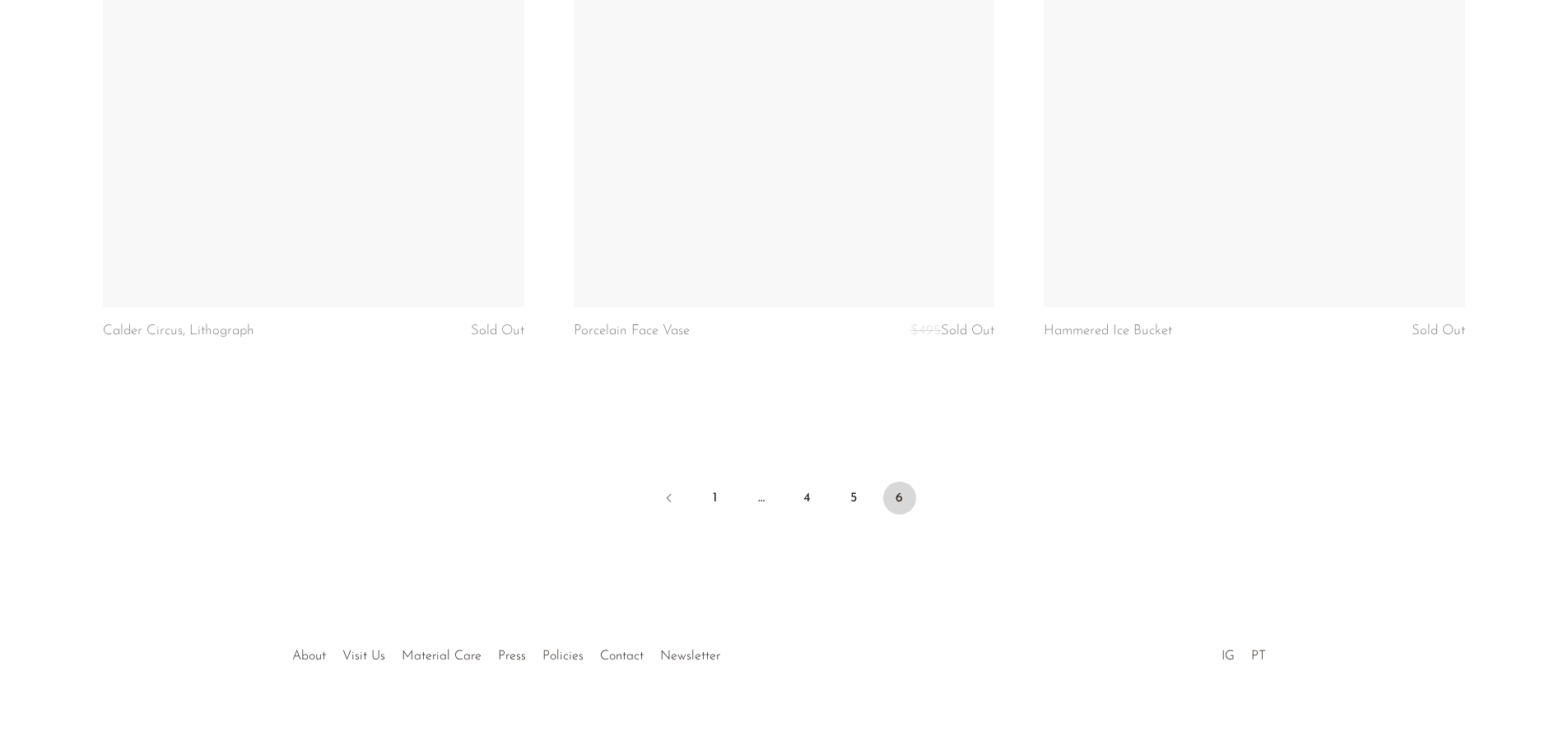
scroll to position [7103, 0]
